Goal: Use online tool/utility: Utilize a website feature to perform a specific function

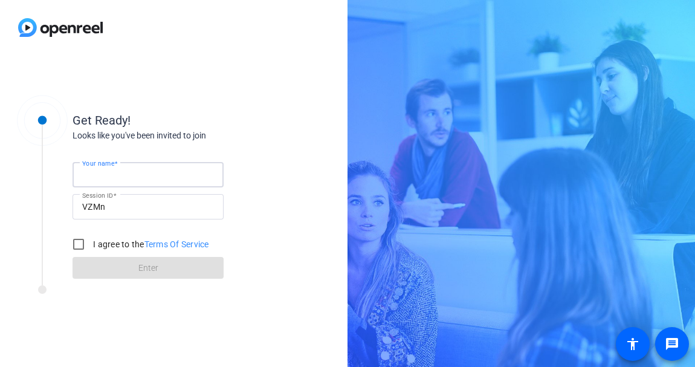
click at [169, 181] on input "Your name" at bounding box center [148, 174] width 132 height 15
type input "[PERSON_NAME]"
click at [80, 241] on input "I agree to the Terms Of Service" at bounding box center [79, 244] width 24 height 24
checkbox input "true"
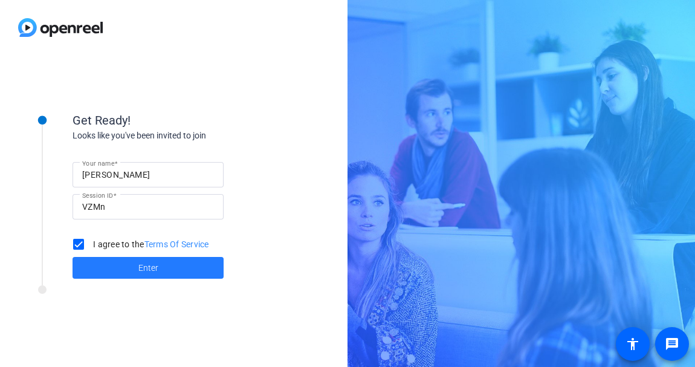
click at [126, 260] on span at bounding box center [148, 267] width 151 height 29
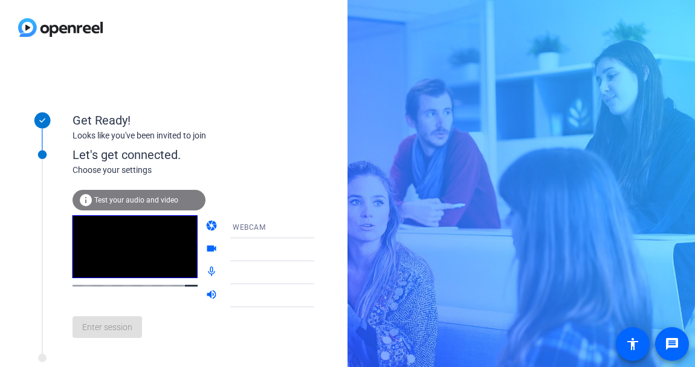
click at [142, 190] on div "info Test your audio and video" at bounding box center [139, 200] width 133 height 21
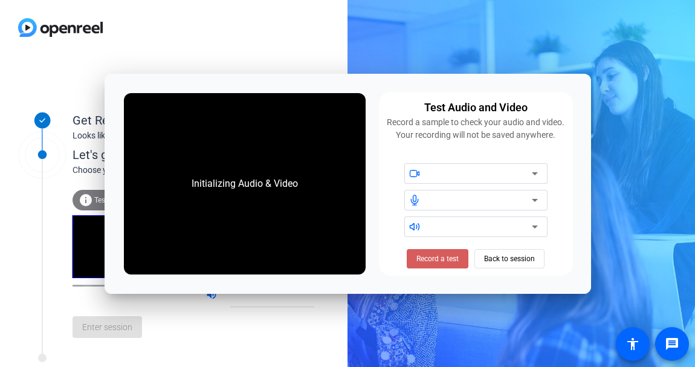
click at [455, 258] on span "Record a test" at bounding box center [438, 258] width 42 height 11
click at [536, 173] on icon at bounding box center [535, 173] width 6 height 3
click at [455, 261] on span "Stop Testing (6s)" at bounding box center [437, 258] width 55 height 11
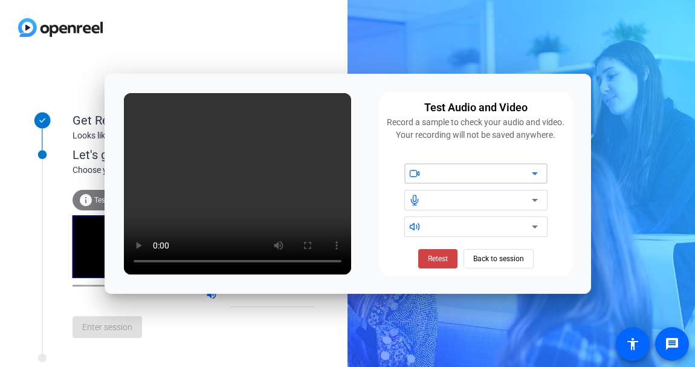
click at [535, 173] on icon at bounding box center [535, 173] width 6 height 3
click at [438, 258] on span "Retest" at bounding box center [438, 258] width 20 height 11
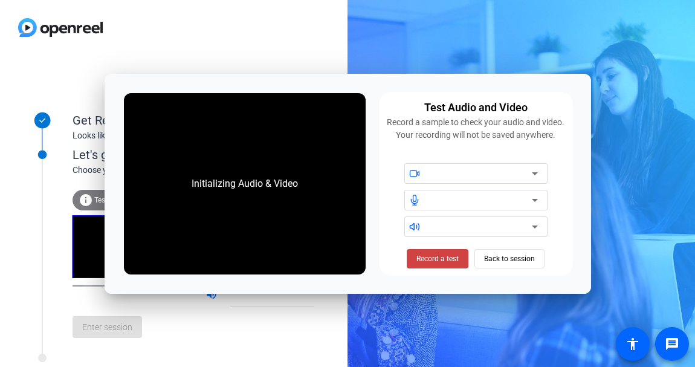
click at [534, 177] on icon at bounding box center [535, 173] width 15 height 15
click at [511, 256] on span "Back to session" at bounding box center [509, 258] width 51 height 23
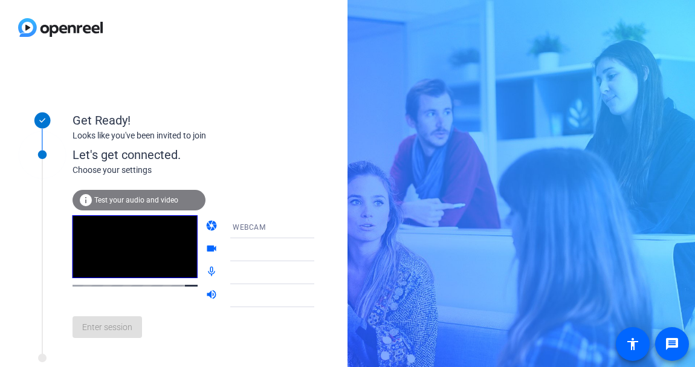
click at [319, 248] on icon at bounding box center [326, 249] width 15 height 15
click at [319, 225] on icon at bounding box center [326, 226] width 15 height 15
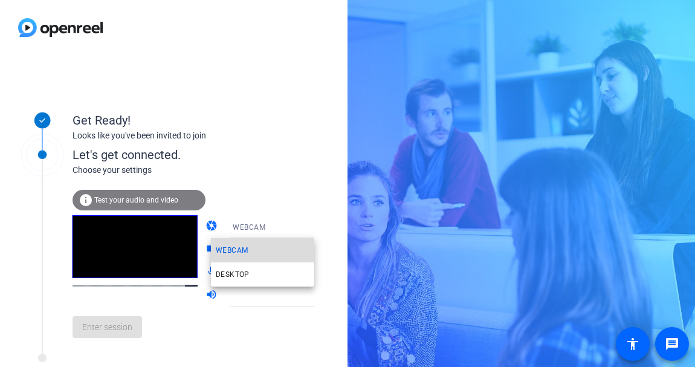
click at [264, 248] on mat-option "WEBCAM" at bounding box center [262, 250] width 103 height 24
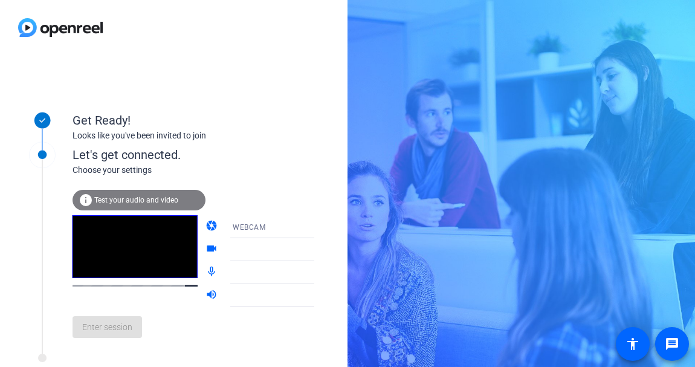
click at [319, 230] on icon at bounding box center [326, 226] width 15 height 15
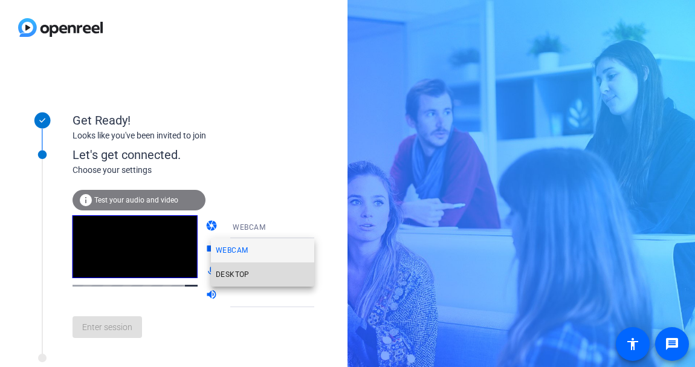
click at [242, 276] on span "DESKTOP" at bounding box center [233, 274] width 34 height 15
